Goal: Task Accomplishment & Management: Use online tool/utility

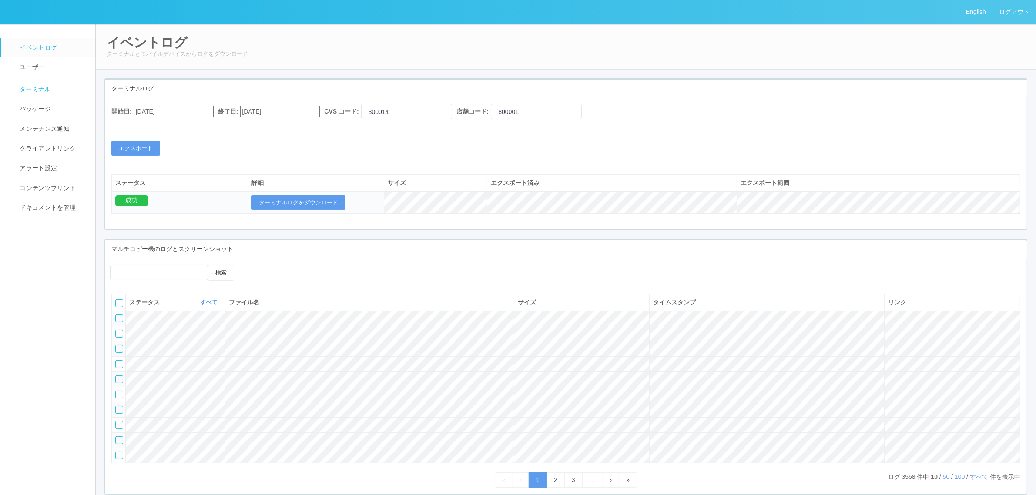
click at [27, 87] on span "ターミナル" at bounding box center [33, 89] width 33 height 7
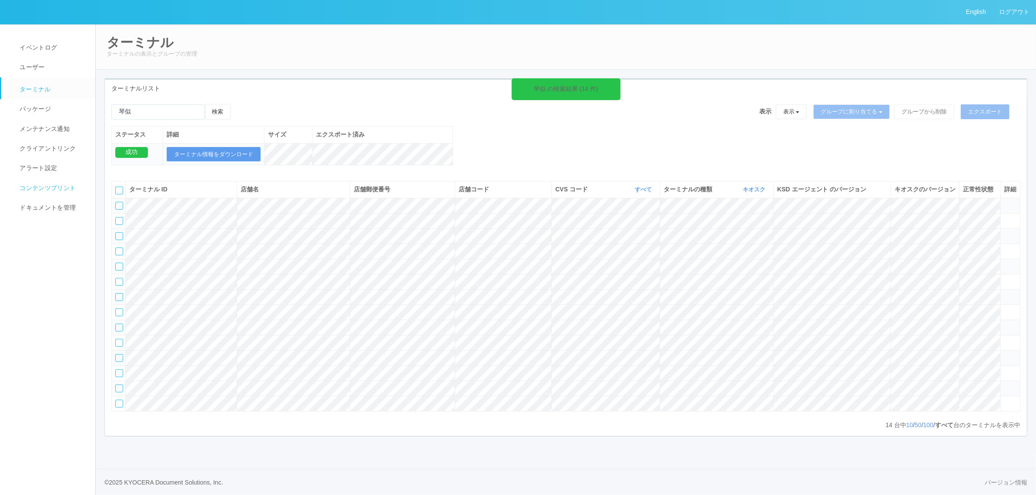
click at [60, 189] on span "コンテンツプリント" at bounding box center [46, 187] width 58 height 7
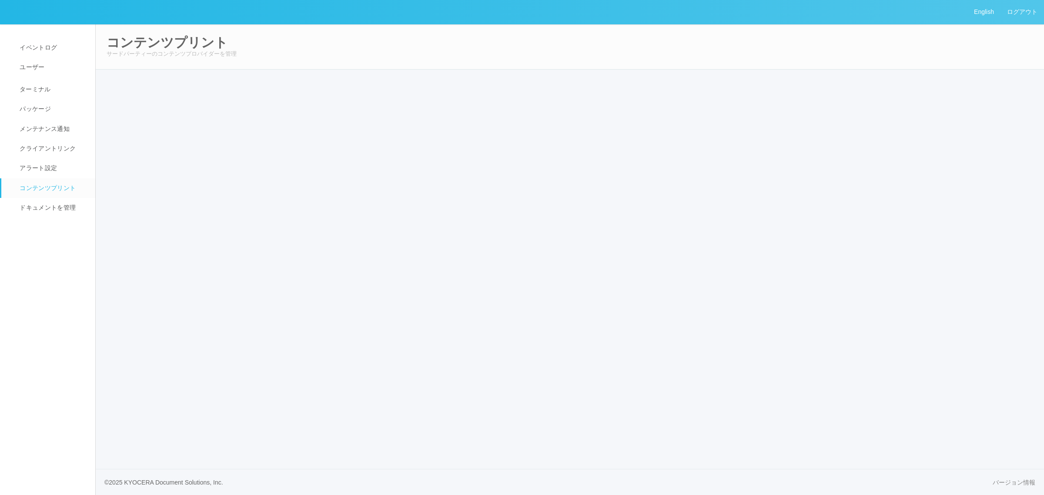
select select "6"
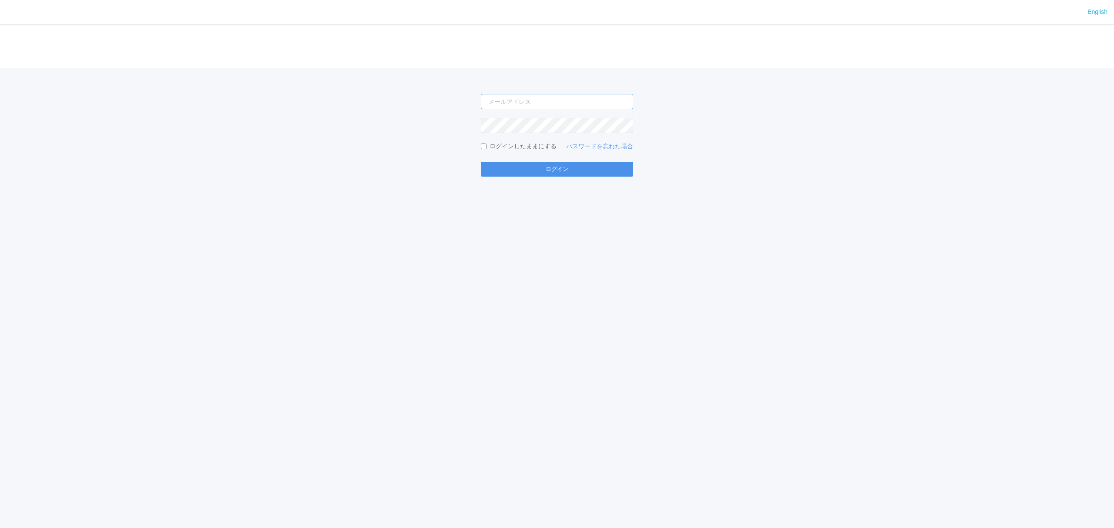
type input "atsushi.yoshida.z@dj.kyocera.com"
click at [586, 173] on button "ログイン" at bounding box center [557, 169] width 152 height 15
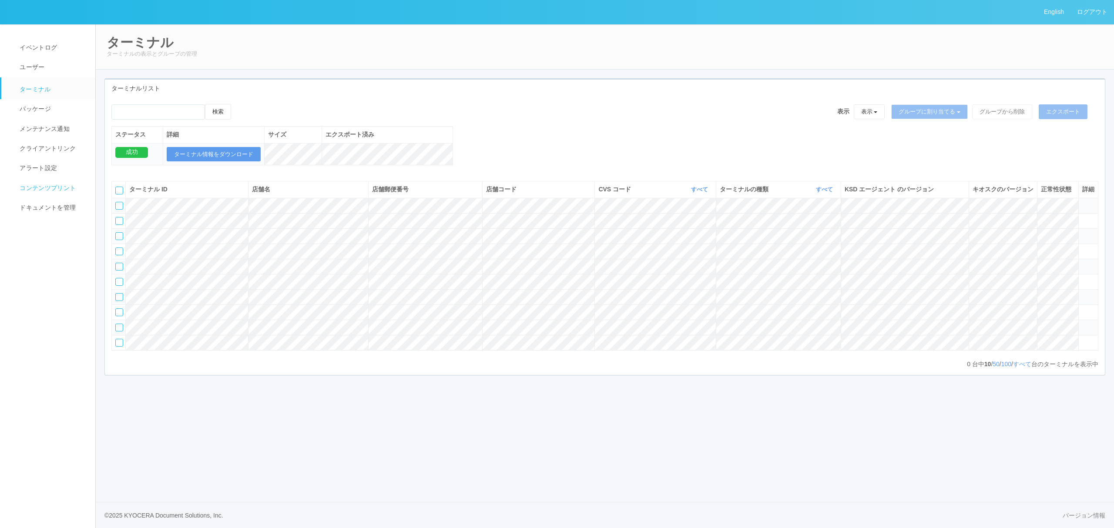
click at [56, 187] on span "コンテンツプリント" at bounding box center [46, 187] width 58 height 7
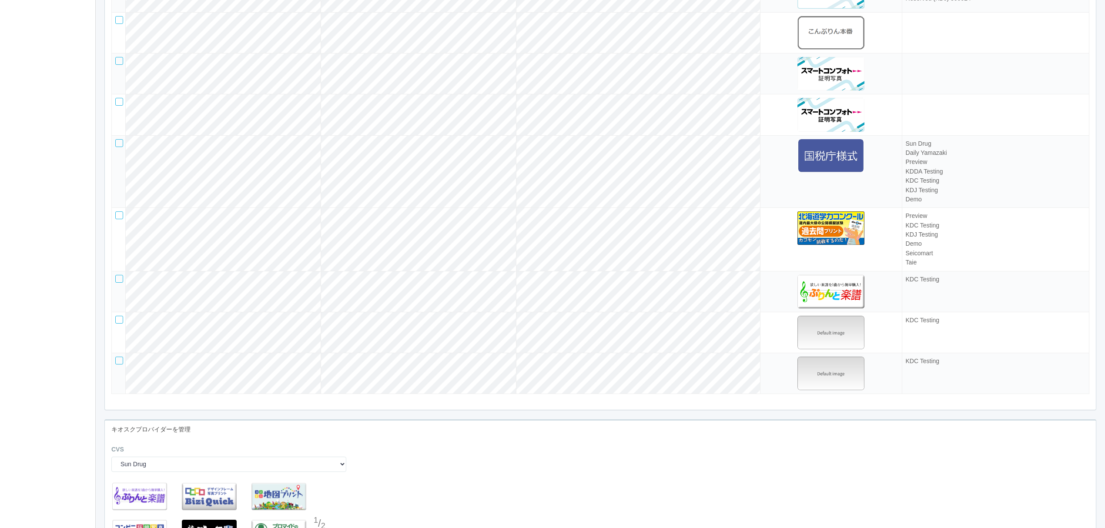
scroll to position [2647, 0]
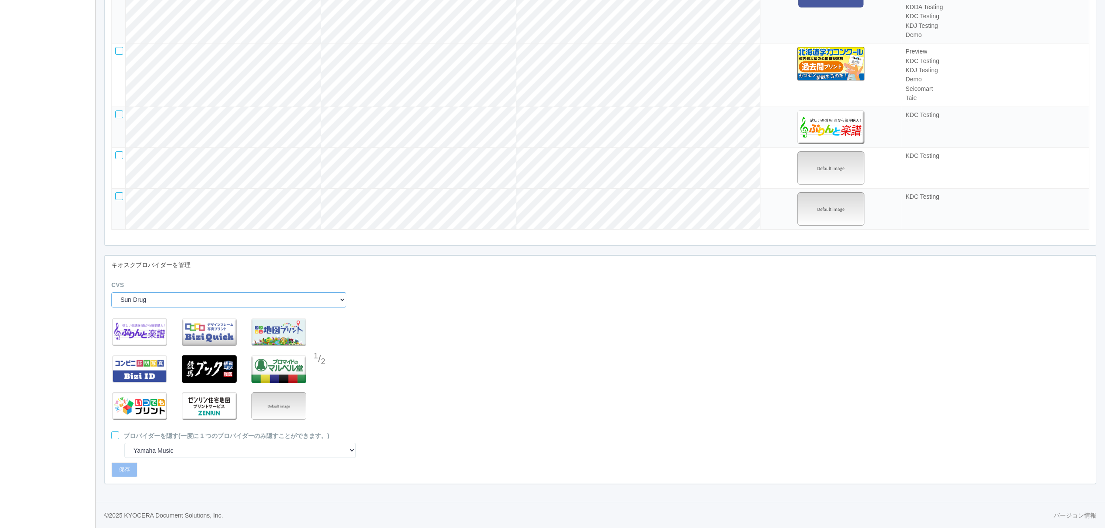
click at [319, 298] on select "Sun Drug Daily Yamazaki Preview KDDA Testing KDC Testing KDJ Testing Demo Arcs …" at bounding box center [228, 299] width 235 height 15
select select "1"
click at [111, 292] on select "Sun Drug Daily Yamazaki Preview KDDA Testing KDC Testing KDJ Testing Demo Arcs …" at bounding box center [228, 299] width 235 height 15
select select "12"
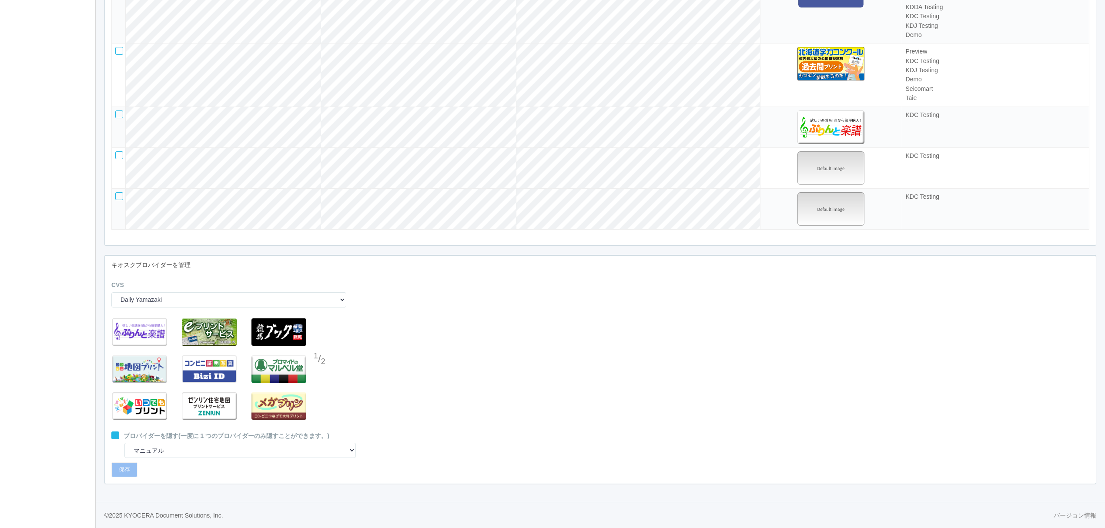
click at [323, 375] on div at bounding box center [320, 376] width 13 height 17
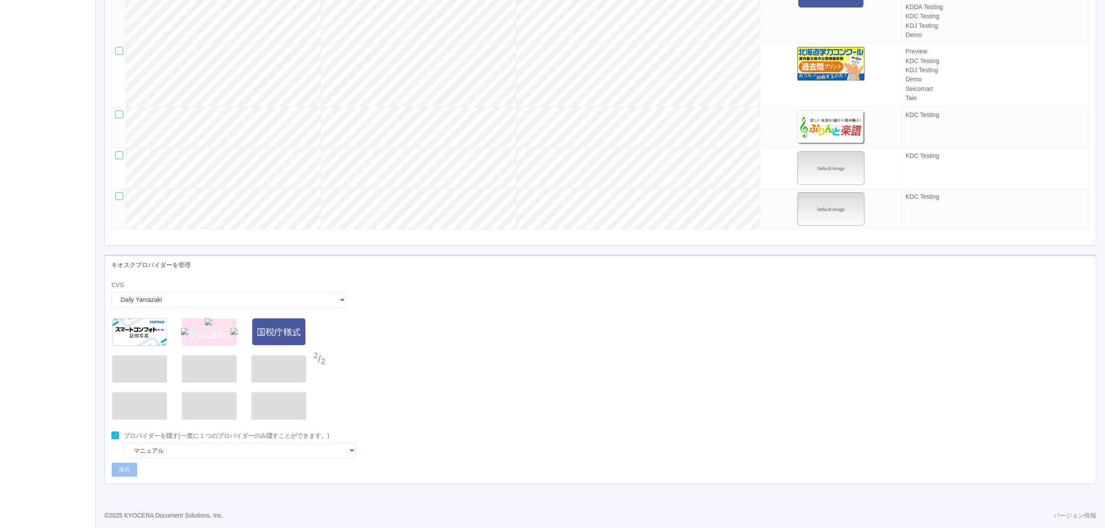
click at [183, 331] on img at bounding box center [184, 331] width 7 height 7
drag, startPoint x: 286, startPoint y: 329, endPoint x: 506, endPoint y: 368, distance: 223.1
click at [507, 368] on div "2 / 2" at bounding box center [600, 372] width 991 height 117
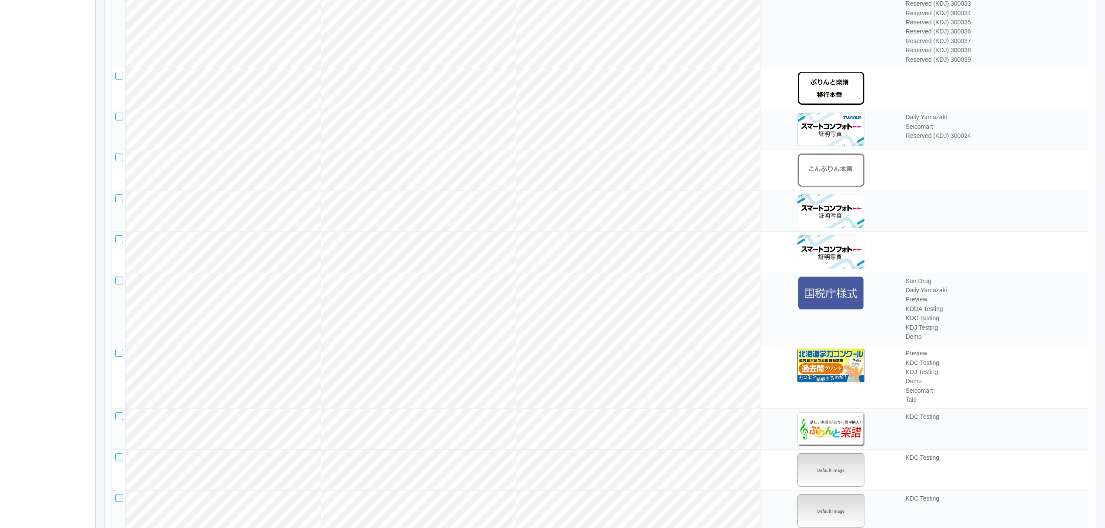
click at [119, 285] on div at bounding box center [119, 281] width 8 height 8
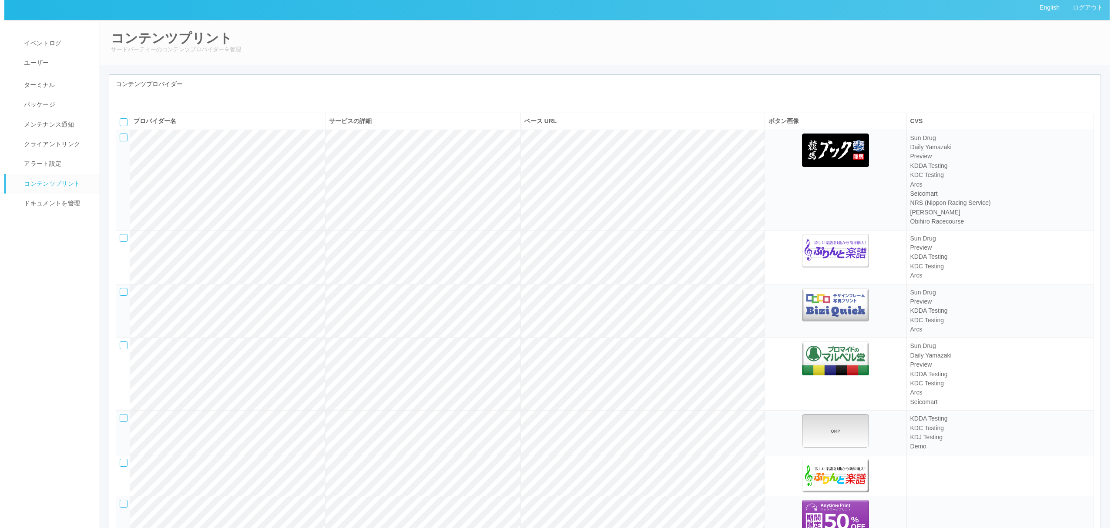
scroll to position [0, 0]
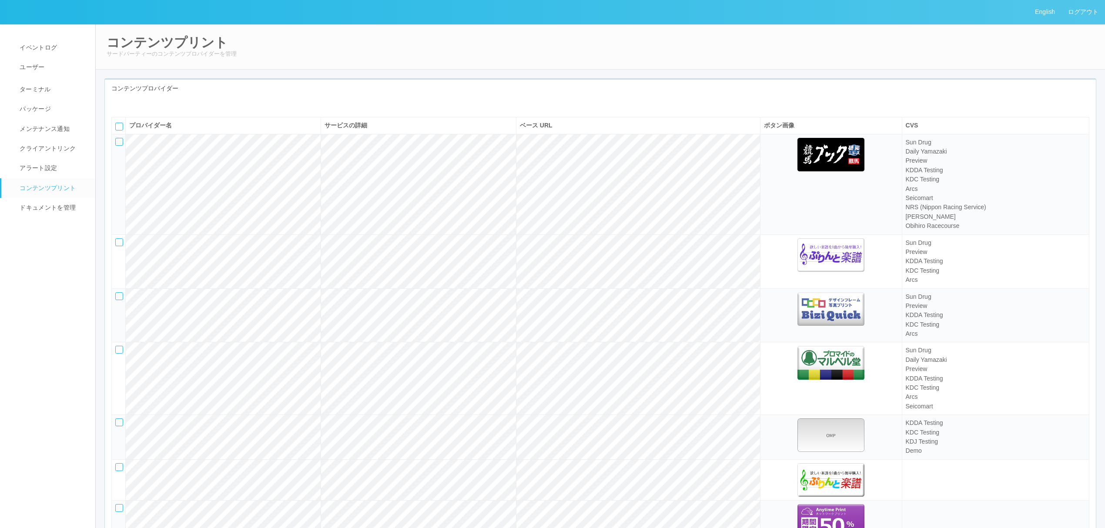
click at [124, 104] on icon at bounding box center [124, 104] width 0 height 0
select select "omp"
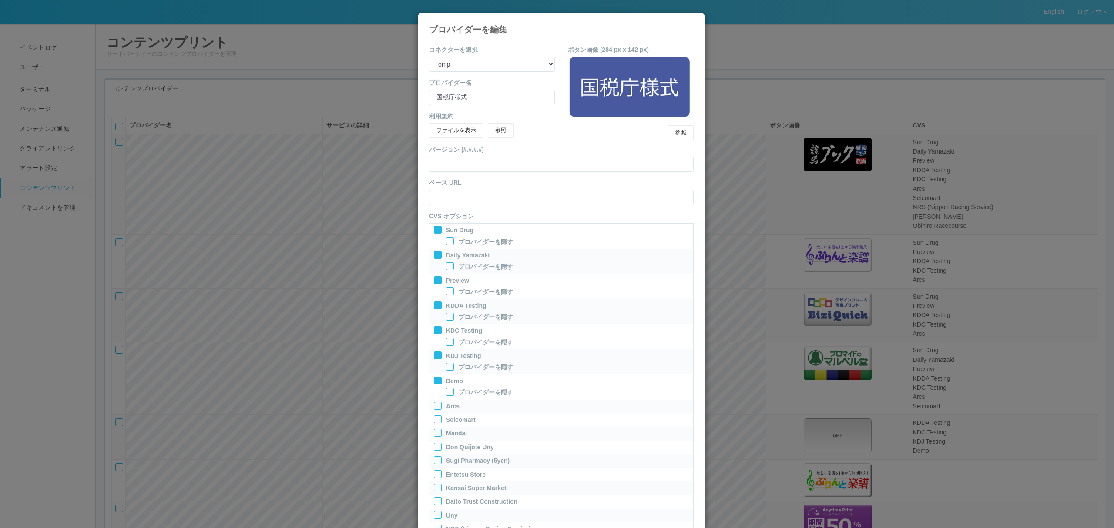
click at [435, 252] on icon at bounding box center [435, 252] width 0 height 0
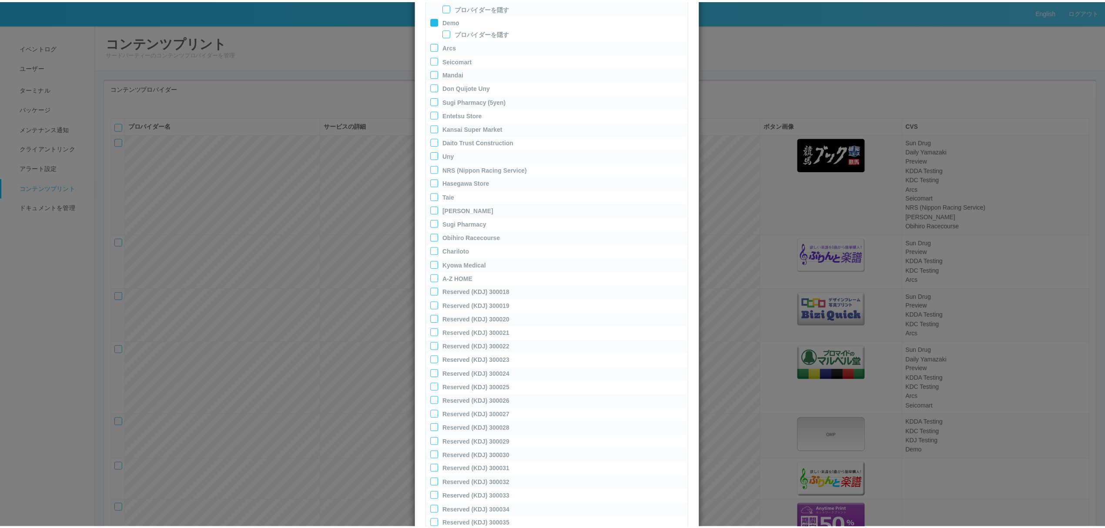
scroll to position [467, 0]
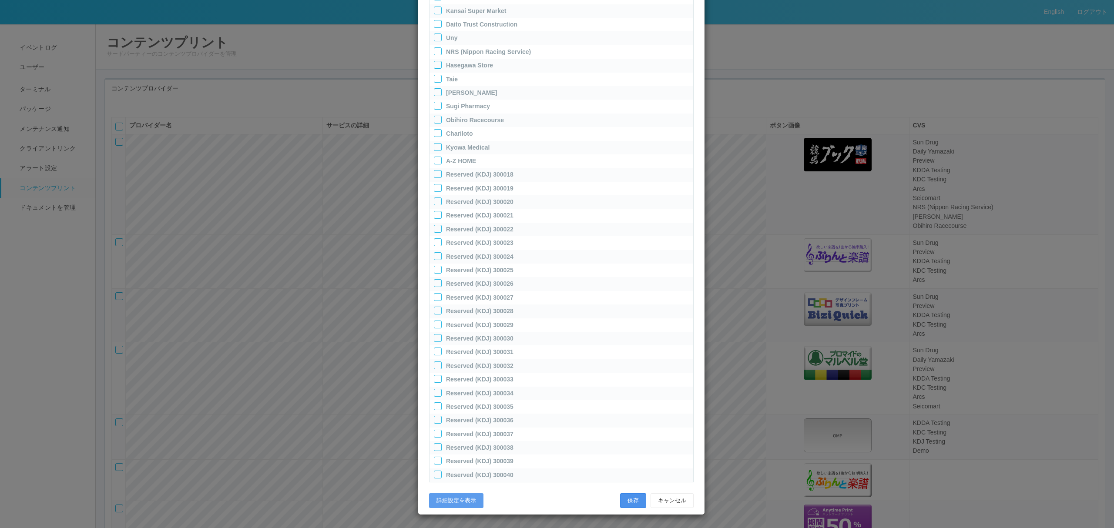
click at [630, 501] on button "保存" at bounding box center [633, 500] width 26 height 15
select select "11"
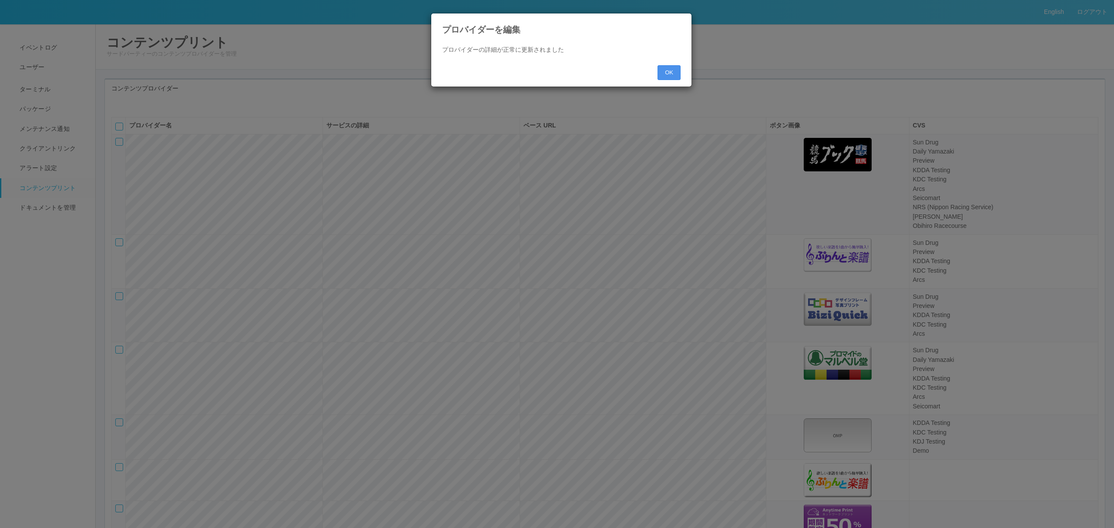
click at [667, 70] on button "OK" at bounding box center [668, 72] width 23 height 15
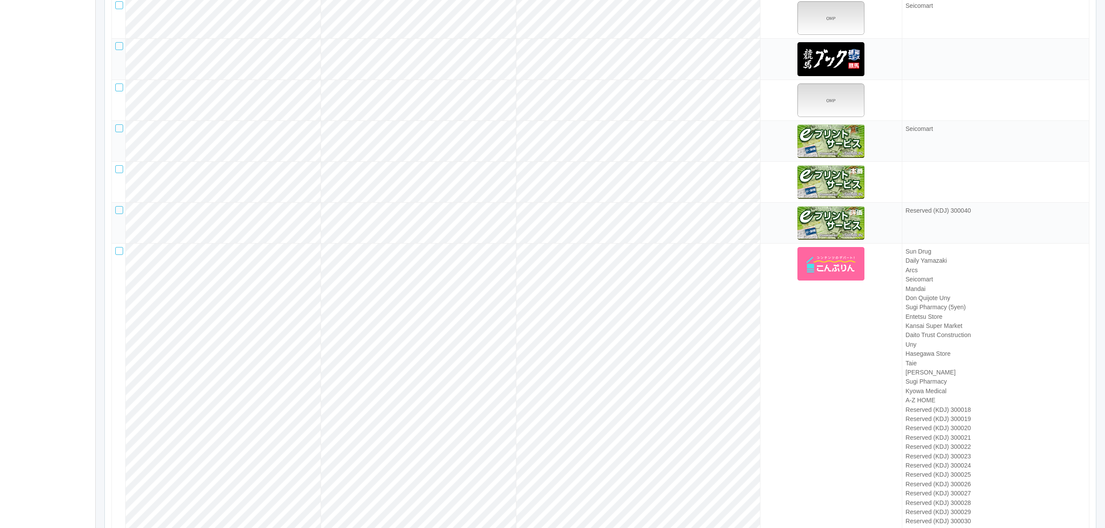
scroll to position [1740, 0]
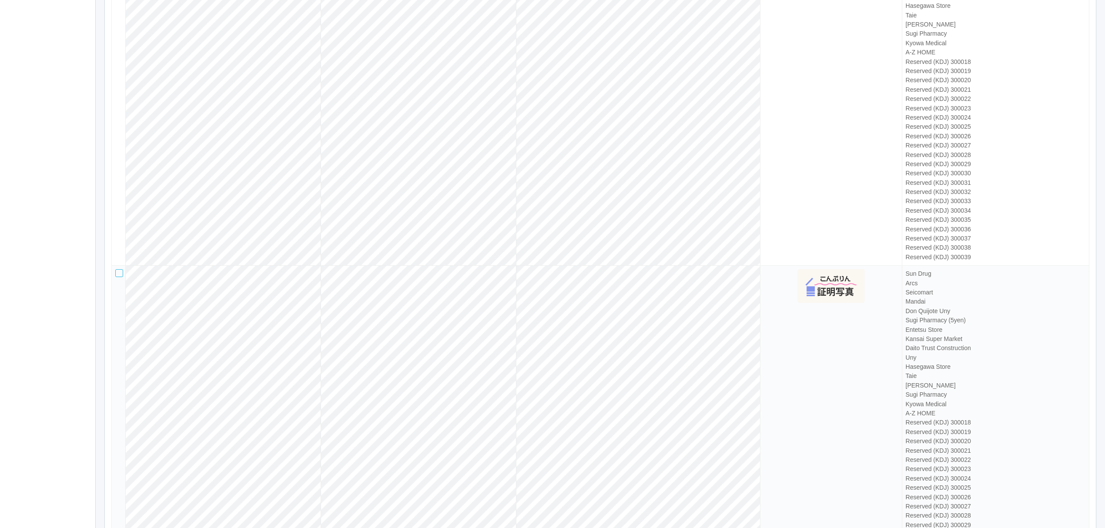
click at [122, 277] on div at bounding box center [119, 273] width 8 height 8
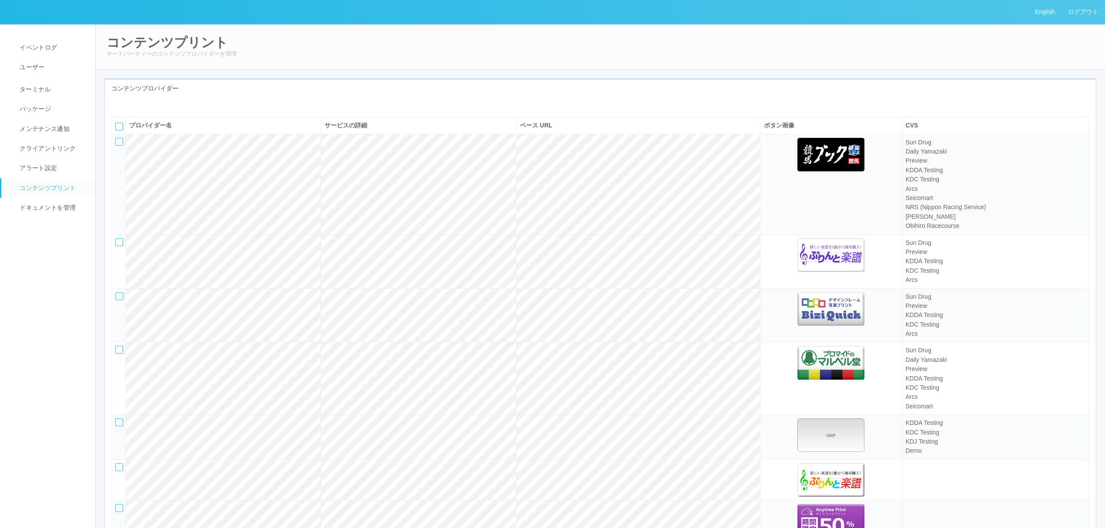
click at [124, 104] on icon at bounding box center [124, 104] width 0 height 0
select select "bit"
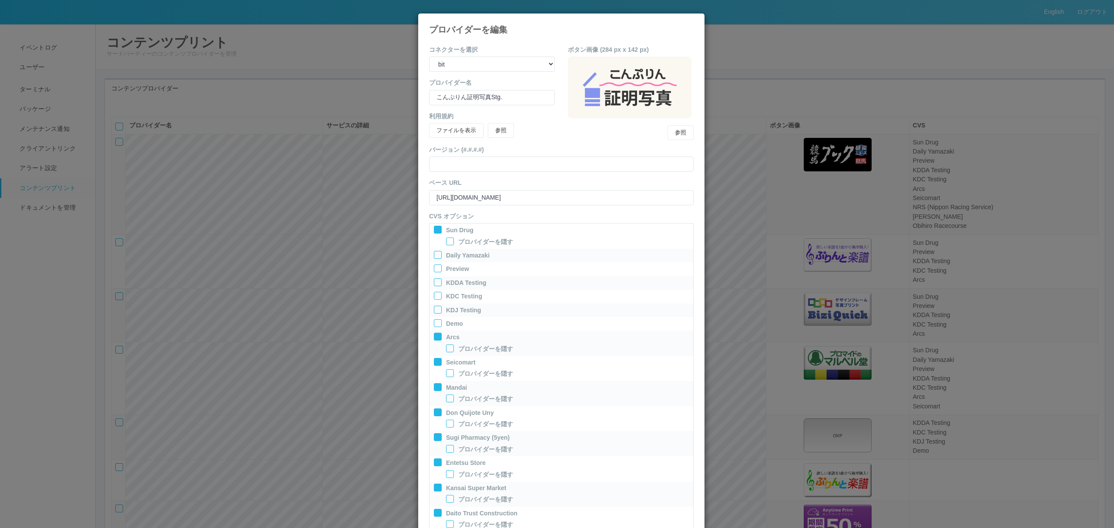
click at [434, 253] on div at bounding box center [438, 255] width 8 height 8
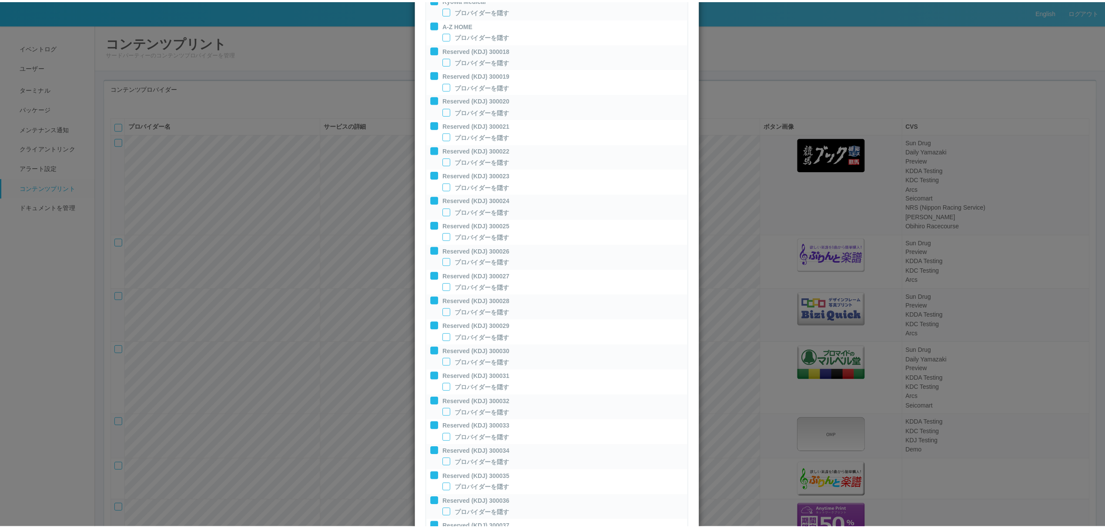
scroll to position [846, 0]
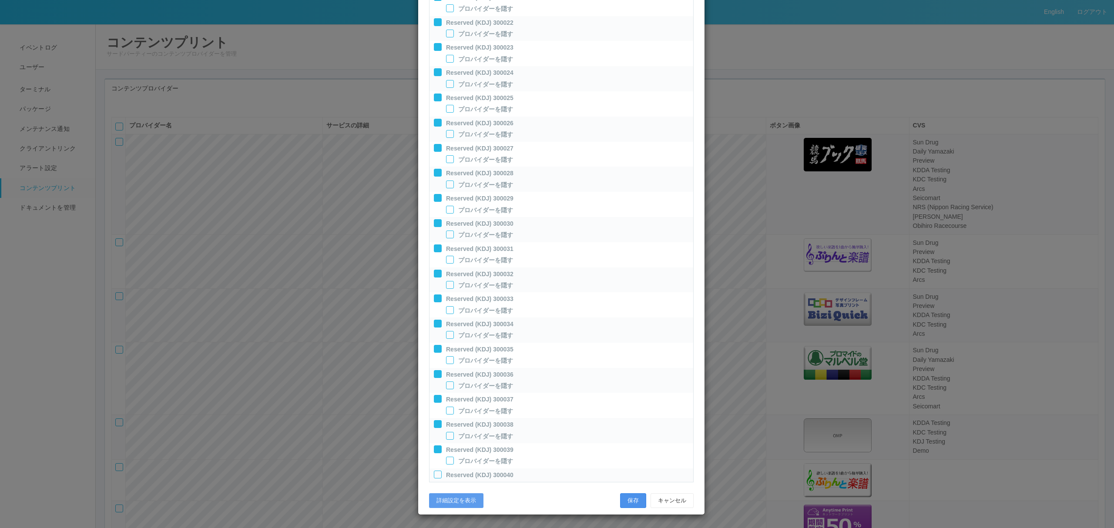
click at [630, 495] on button "保存" at bounding box center [633, 500] width 26 height 15
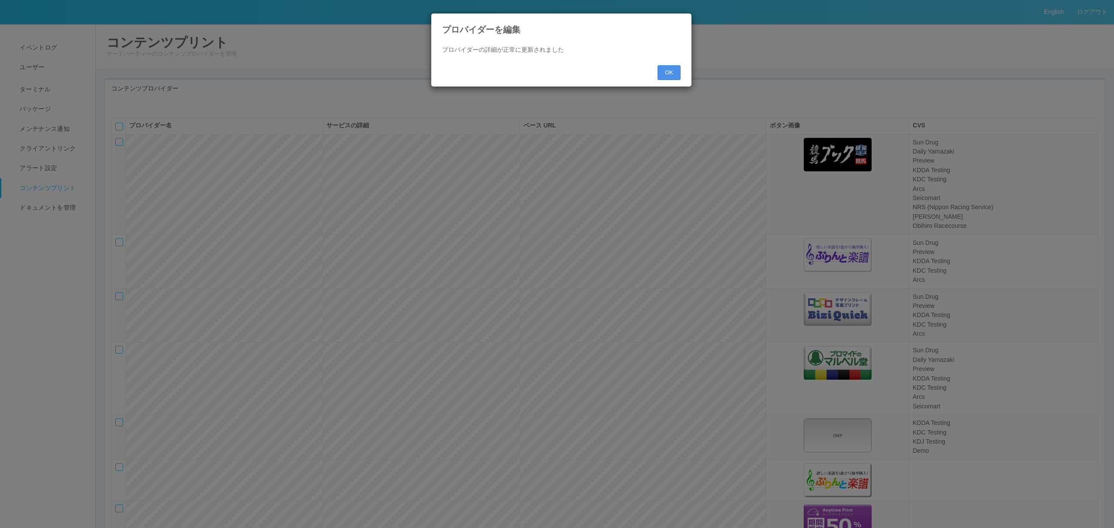
click at [660, 67] on button "OK" at bounding box center [668, 72] width 23 height 15
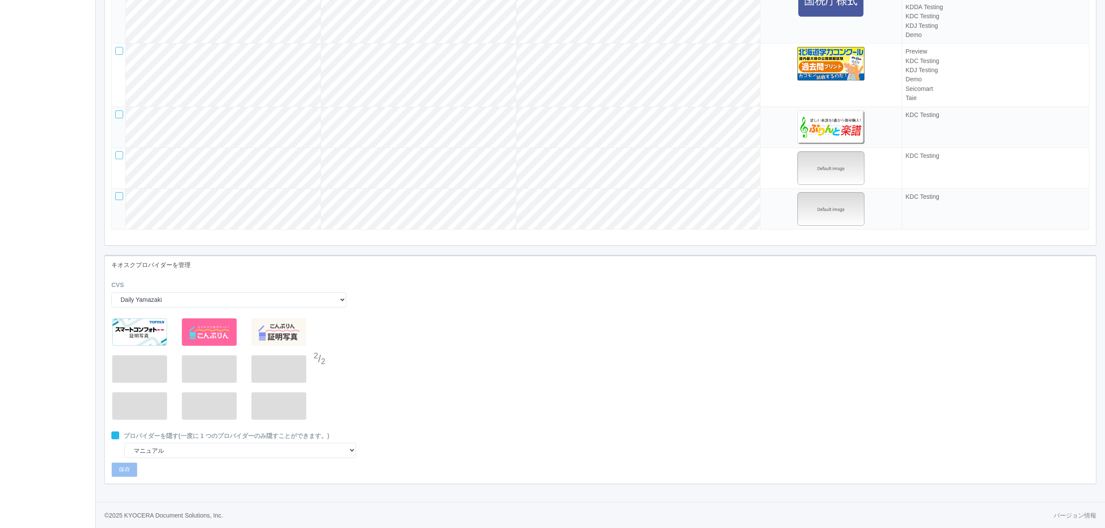
scroll to position [2647, 0]
click at [166, 334] on img at bounding box center [164, 331] width 7 height 7
click at [232, 332] on img at bounding box center [234, 331] width 7 height 7
click at [437, 355] on div "2 / 2" at bounding box center [600, 372] width 991 height 117
click at [319, 344] on div at bounding box center [320, 342] width 13 height 17
